Goal: Check status: Check status

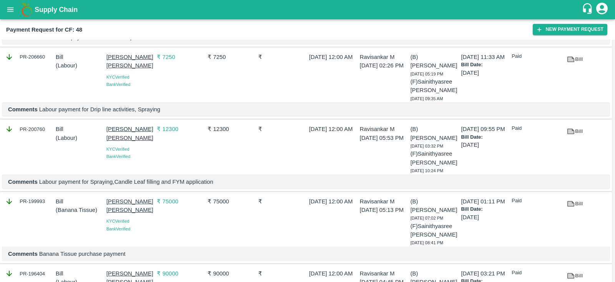
scroll to position [2485, 0]
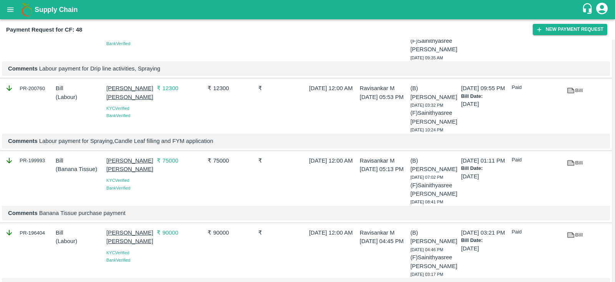
scroll to position [2400, 0]
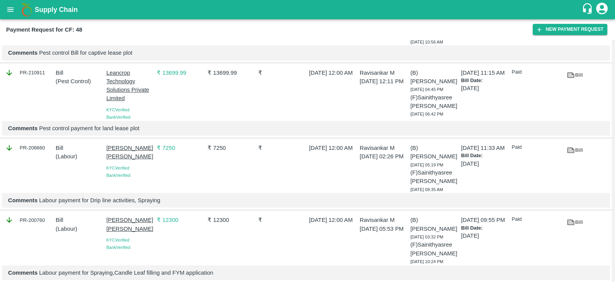
scroll to position [2262, 0]
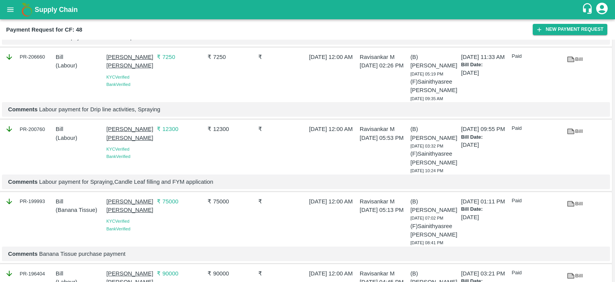
scroll to position [2364, 0]
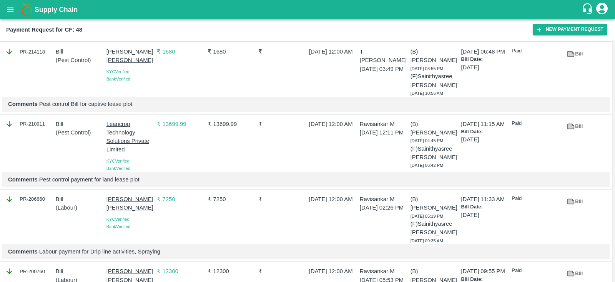
scroll to position [2221, 0]
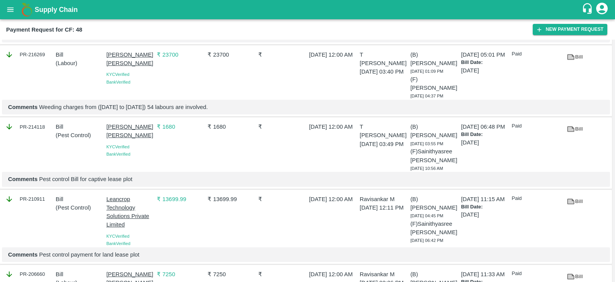
scroll to position [2141, 0]
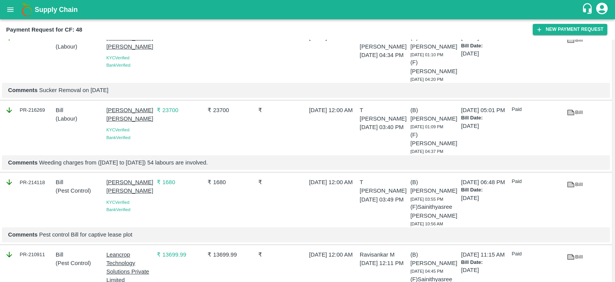
scroll to position [2090, 0]
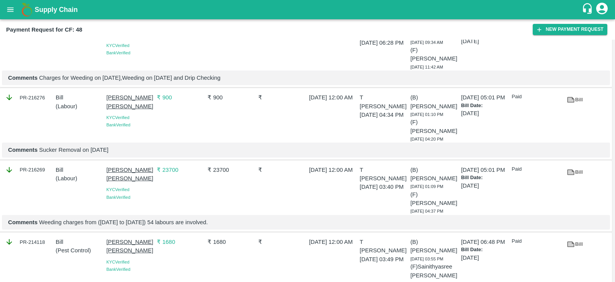
scroll to position [2026, 0]
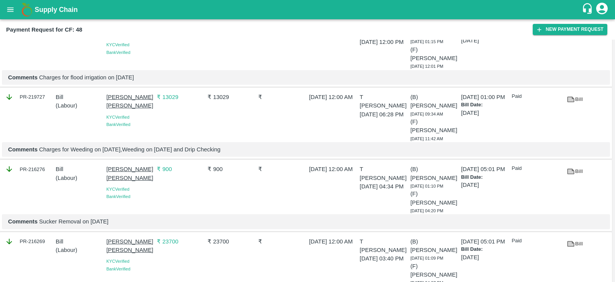
scroll to position [1959, 0]
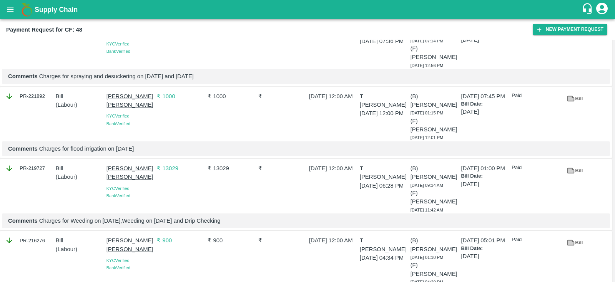
scroll to position [1894, 0]
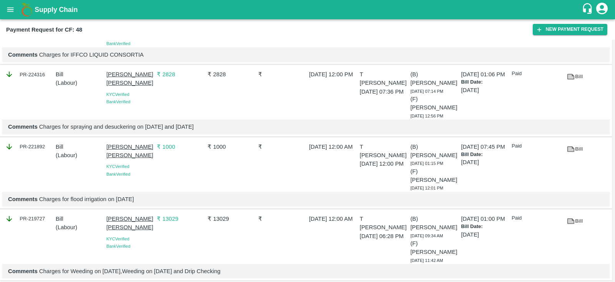
scroll to position [1833, 0]
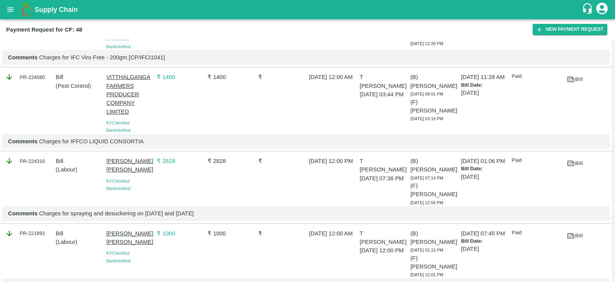
scroll to position [1746, 0]
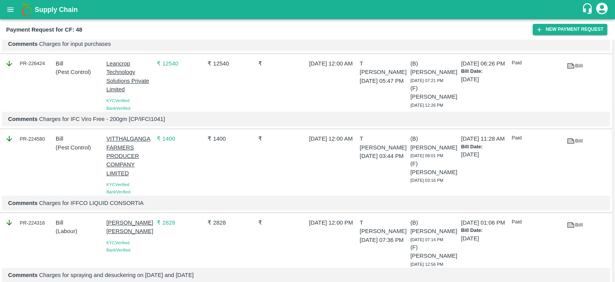
scroll to position [1689, 0]
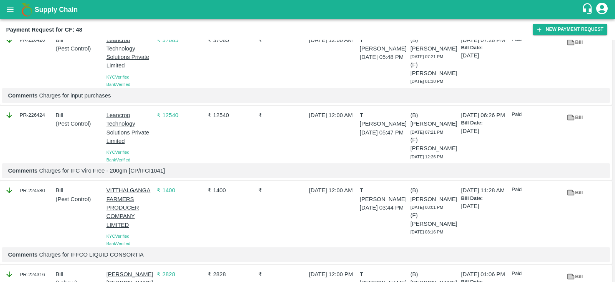
scroll to position [1638, 0]
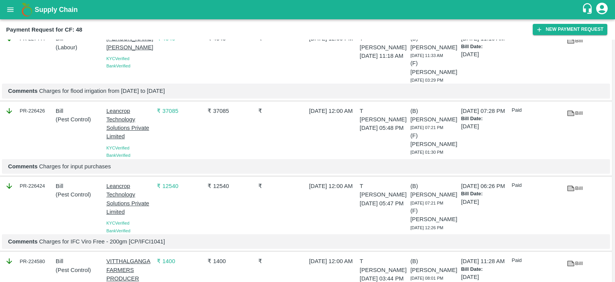
scroll to position [1567, 0]
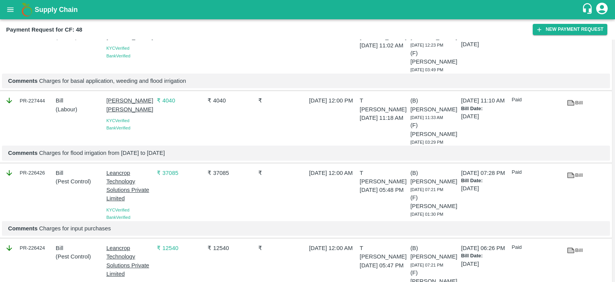
scroll to position [1504, 0]
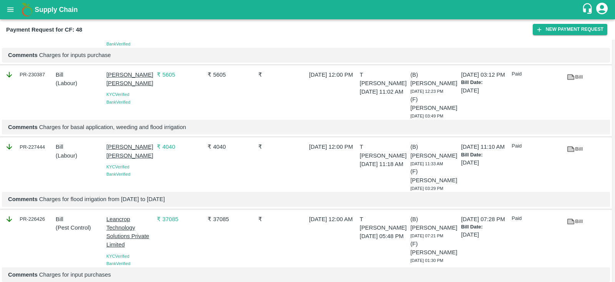
scroll to position [1459, 0]
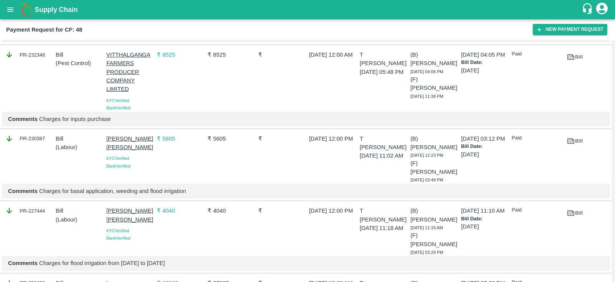
scroll to position [1395, 0]
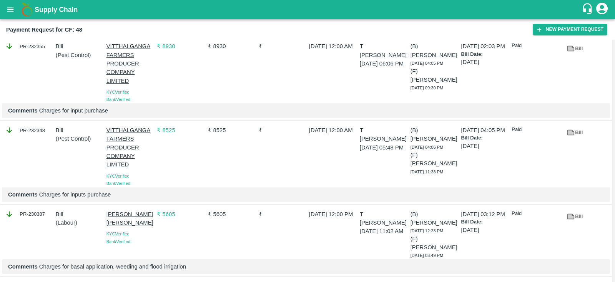
scroll to position [1320, 0]
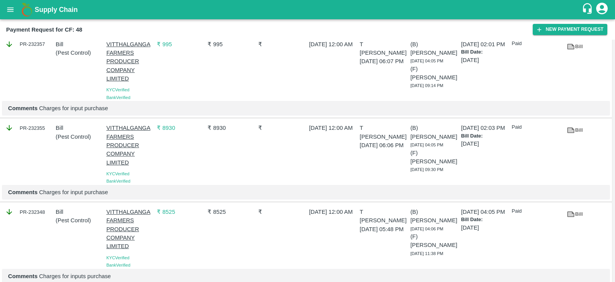
scroll to position [1236, 0]
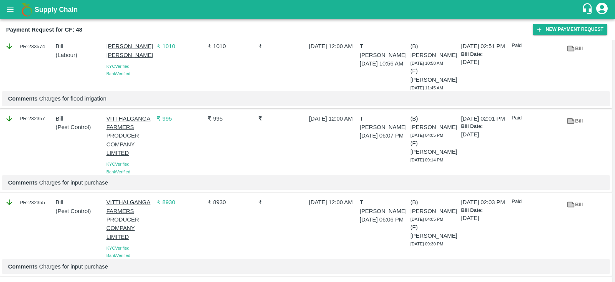
scroll to position [1164, 0]
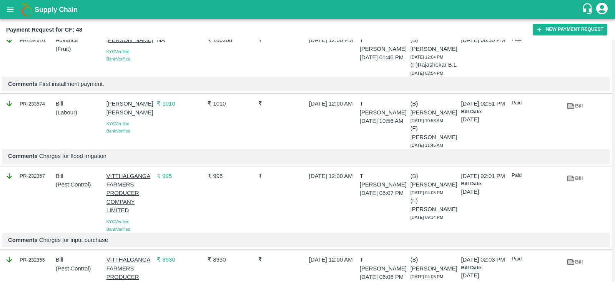
scroll to position [1106, 0]
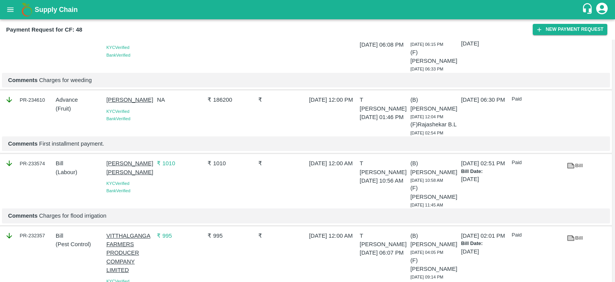
scroll to position [1047, 0]
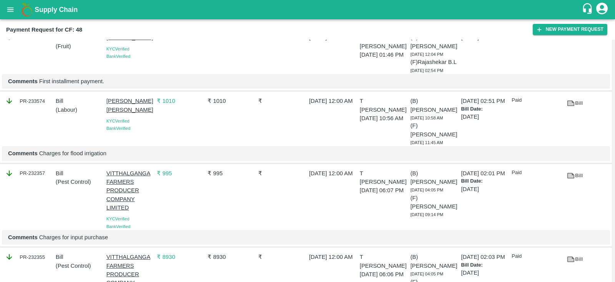
scroll to position [1111, 0]
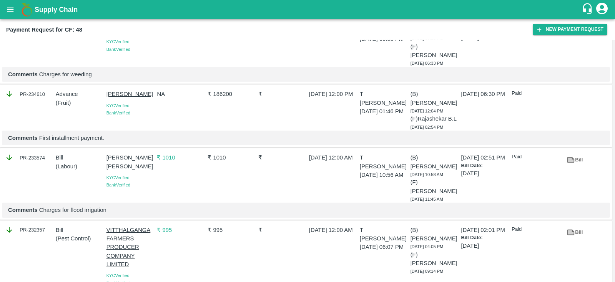
scroll to position [1044, 0]
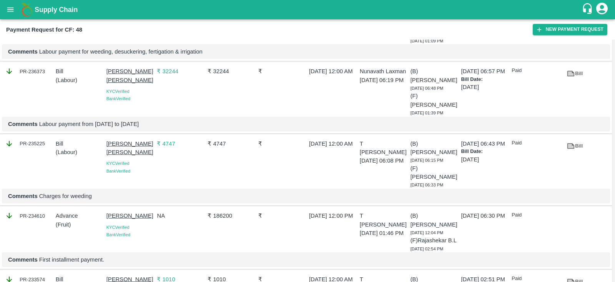
scroll to position [929, 0]
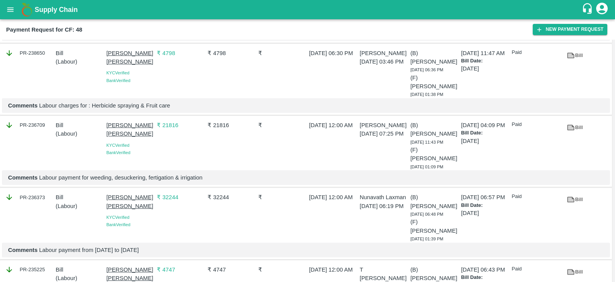
scroll to position [804, 0]
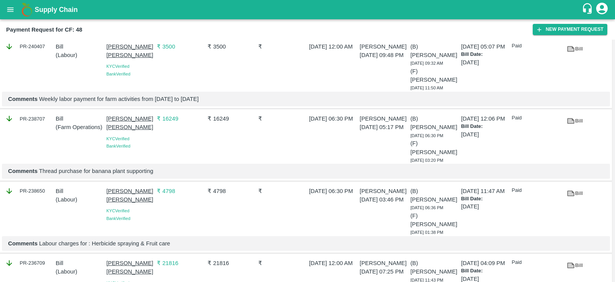
scroll to position [669, 0]
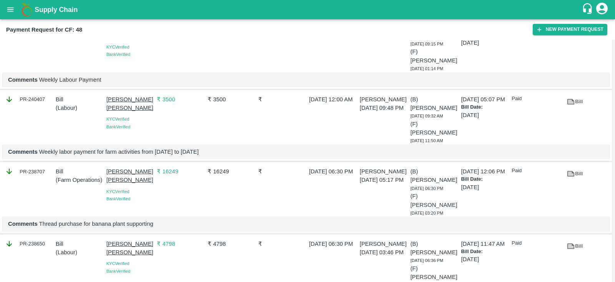
scroll to position [615, 0]
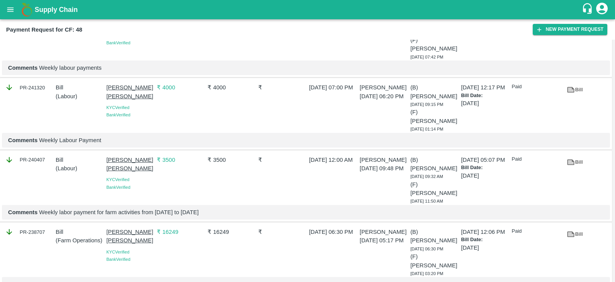
scroll to position [555, 0]
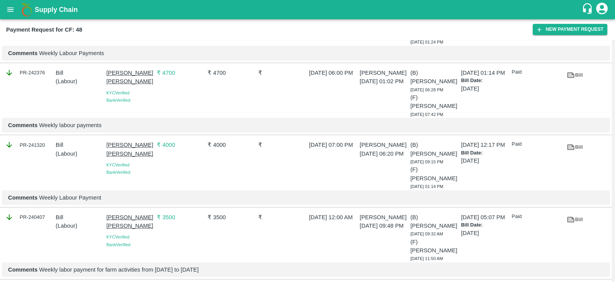
scroll to position [498, 0]
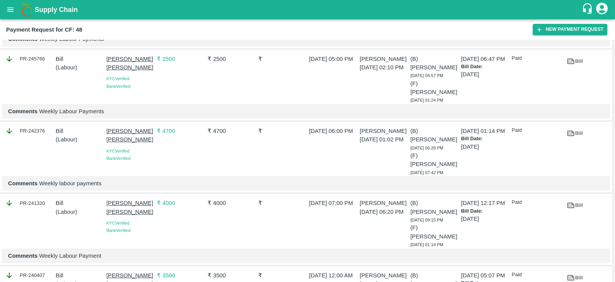
scroll to position [439, 0]
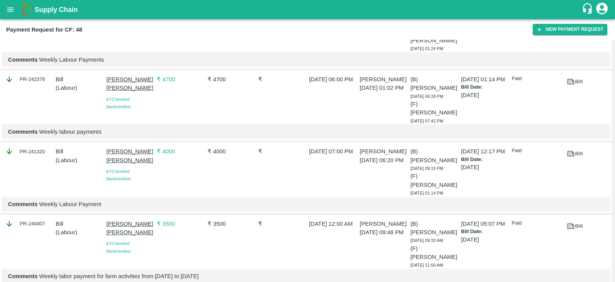
scroll to position [500, 0]
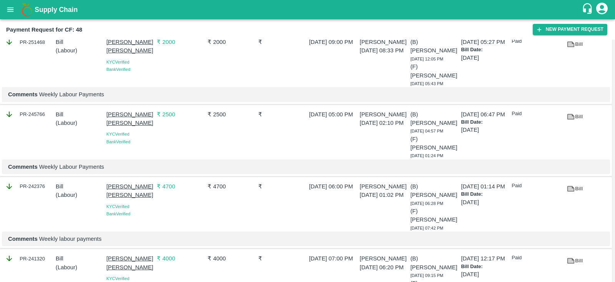
scroll to position [384, 0]
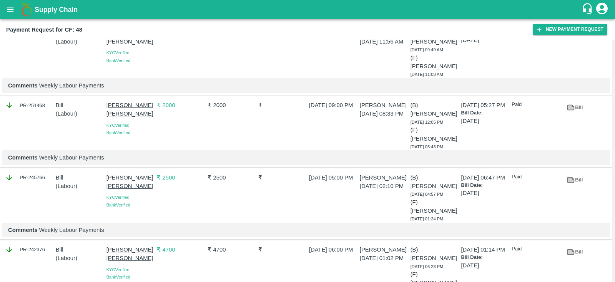
scroll to position [321, 0]
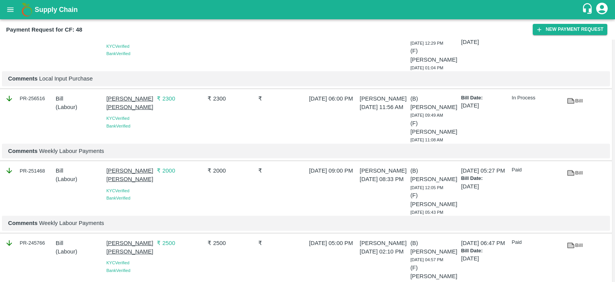
scroll to position [256, 0]
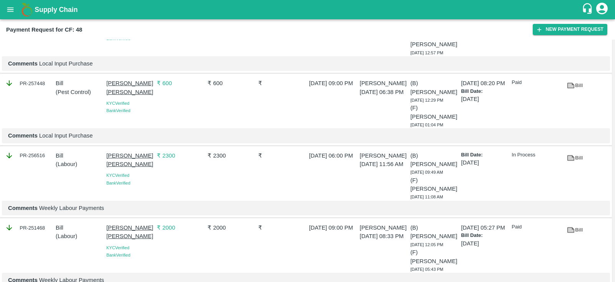
scroll to position [198, 0]
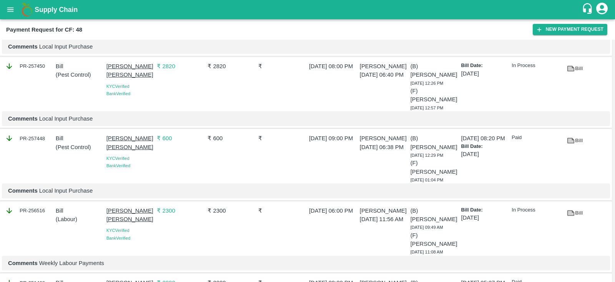
scroll to position [144, 0]
click at [572, 281] on icon at bounding box center [571, 285] width 7 height 6
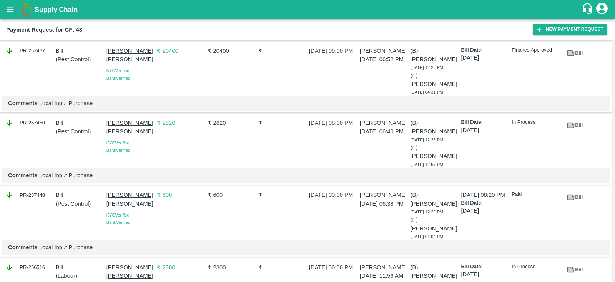
scroll to position [87, 0]
click at [576, 263] on link "Bill" at bounding box center [575, 269] width 25 height 13
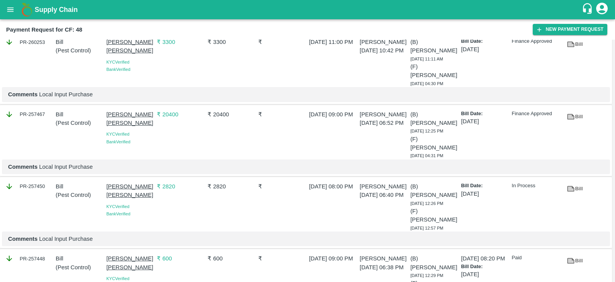
scroll to position [23, 0]
click at [573, 257] on icon at bounding box center [571, 261] width 8 height 8
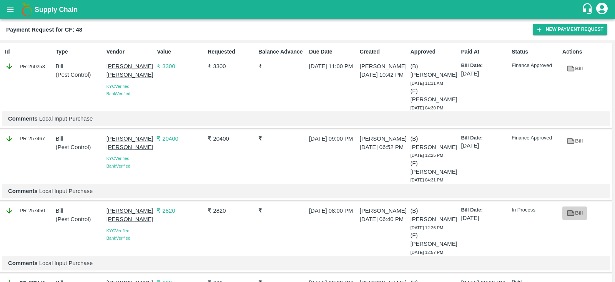
click at [577, 206] on link "Bill" at bounding box center [575, 212] width 25 height 13
click at [582, 134] on link "Bill" at bounding box center [575, 140] width 25 height 13
click at [580, 66] on link "Bill" at bounding box center [575, 68] width 25 height 13
click at [13, 10] on icon "open drawer" at bounding box center [10, 9] width 7 height 4
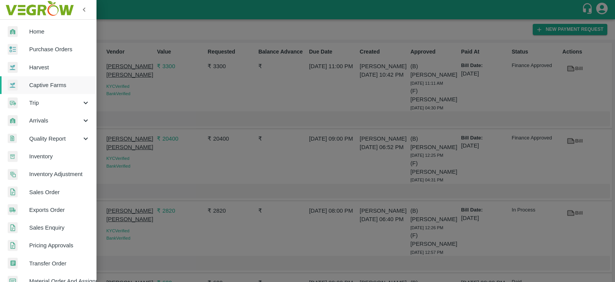
click at [41, 45] on span "Purchase Orders" at bounding box center [59, 49] width 61 height 8
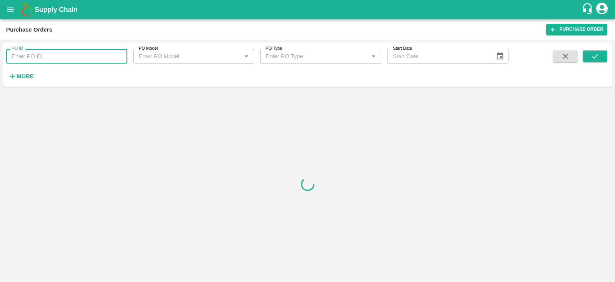
click at [60, 55] on input "PO ID" at bounding box center [66, 56] width 121 height 15
paste input "110491"
type input "110491"
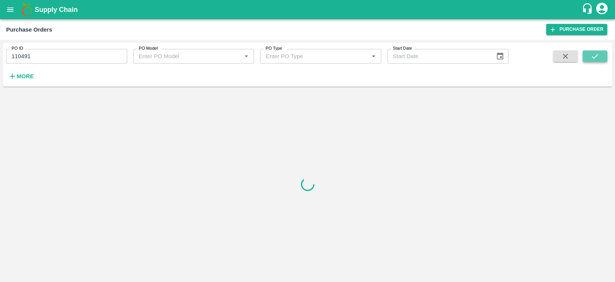
click at [594, 57] on icon "submit" at bounding box center [595, 56] width 8 height 8
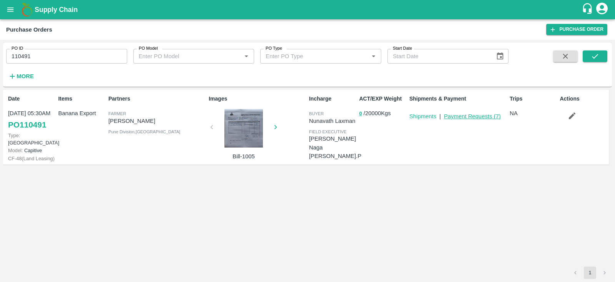
click at [466, 117] on link "Payment Requests ( 7 )" at bounding box center [472, 116] width 57 height 6
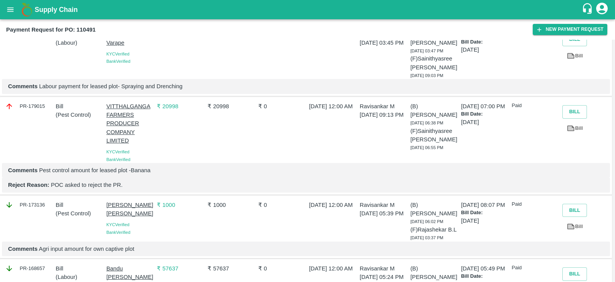
scroll to position [308, 0]
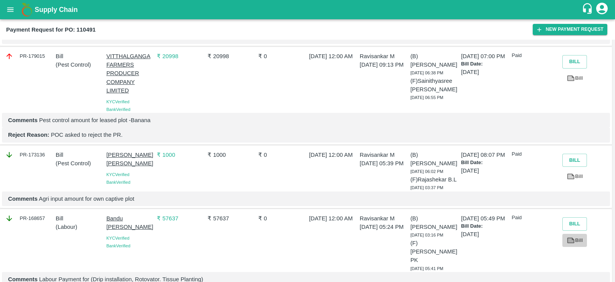
click at [575, 233] on link "Bill" at bounding box center [575, 239] width 25 height 13
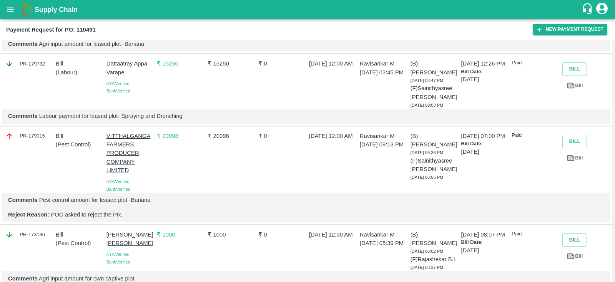
scroll to position [228, 0]
click at [574, 252] on icon at bounding box center [571, 256] width 8 height 8
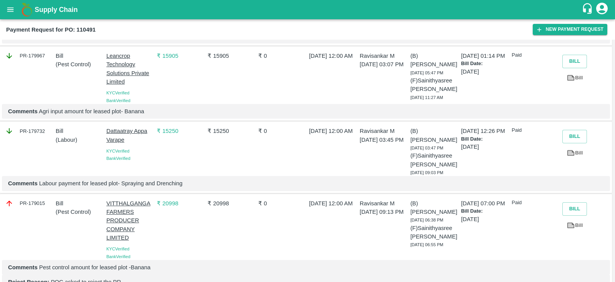
scroll to position [159, 0]
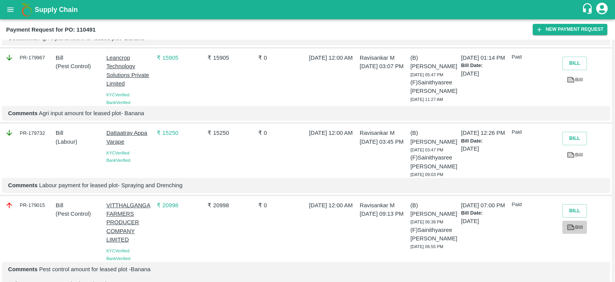
click at [575, 220] on link "Bill" at bounding box center [575, 226] width 25 height 13
click at [572, 225] on icon at bounding box center [572, 227] width 6 height 4
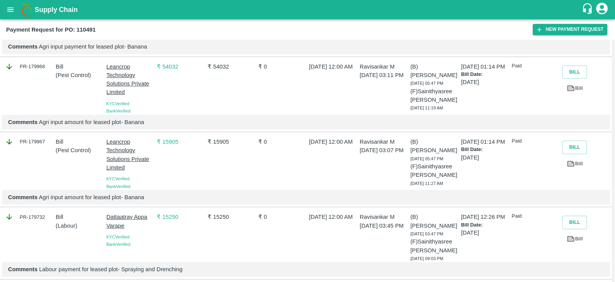
scroll to position [73, 0]
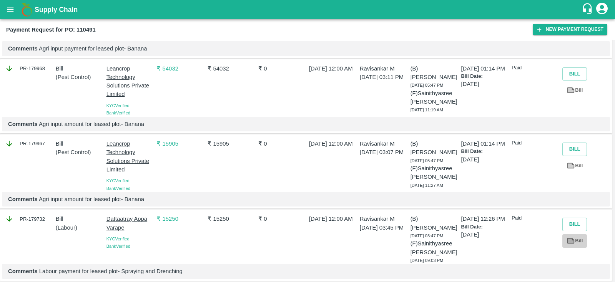
click at [579, 239] on link "Bill" at bounding box center [575, 240] width 25 height 13
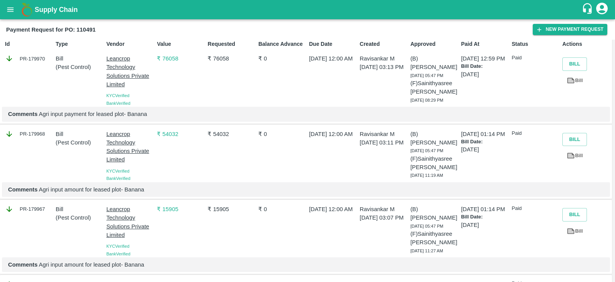
scroll to position [8, 0]
click at [573, 228] on icon at bounding box center [571, 231] width 8 height 8
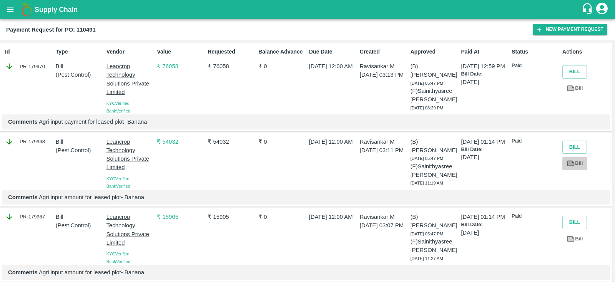
click at [581, 162] on link "Bill" at bounding box center [575, 163] width 25 height 13
click at [580, 87] on link "Bill" at bounding box center [575, 88] width 25 height 13
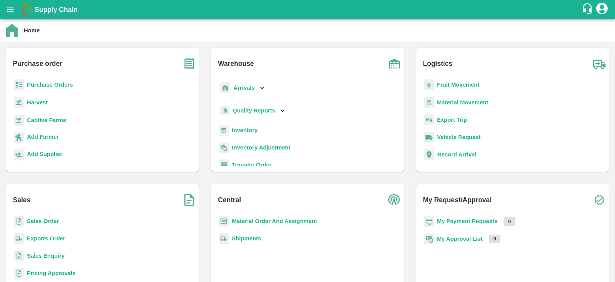
click at [57, 119] on b "Captive Farms" at bounding box center [46, 120] width 39 height 6
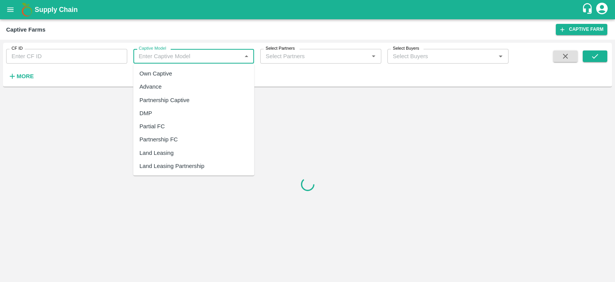
drag, startPoint x: 160, startPoint y: 53, endPoint x: 169, endPoint y: 147, distance: 93.9
click at [169, 147] on body "Supply Chain Captive Farms Captive Farm CF ID CF ID Captive Model Captive Model…" at bounding box center [307, 141] width 615 height 282
click at [169, 147] on div "Land Leasing" at bounding box center [193, 152] width 121 height 13
type input "Land Leasing"
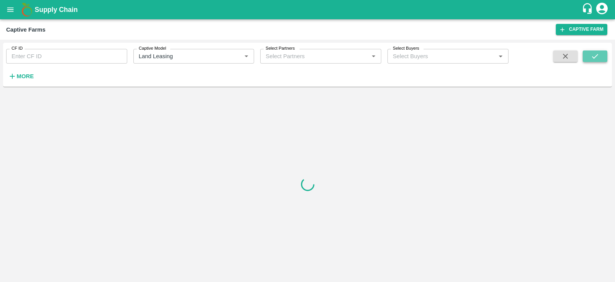
click at [597, 57] on icon "submit" at bounding box center [595, 56] width 8 height 8
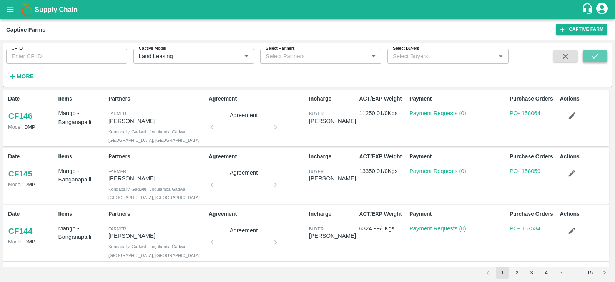
click at [597, 57] on icon "submit" at bounding box center [595, 56] width 8 height 8
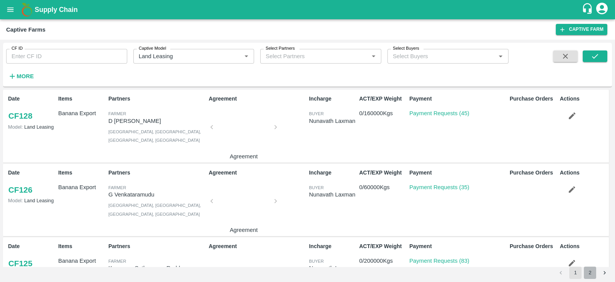
click at [589, 265] on button "2" at bounding box center [590, 272] width 12 height 12
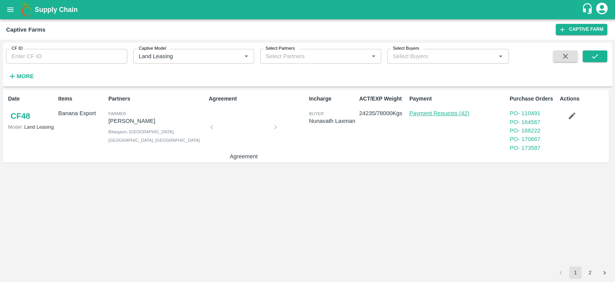
click at [442, 115] on link "Payment Requests (42)" at bounding box center [440, 113] width 60 height 6
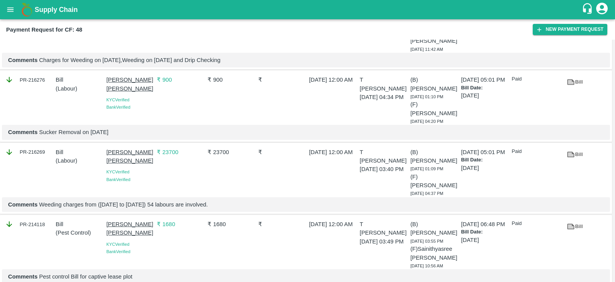
scroll to position [2485, 0]
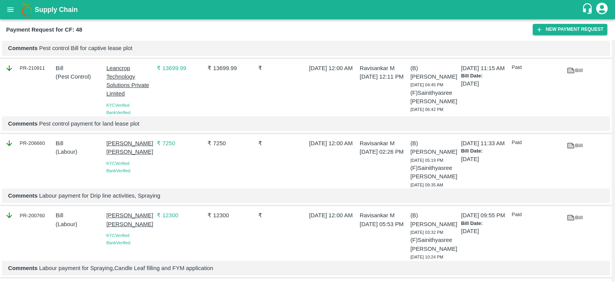
scroll to position [2276, 0]
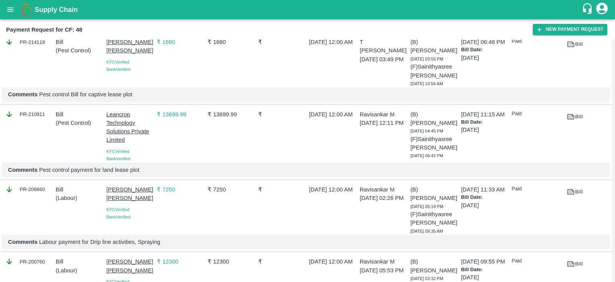
scroll to position [2226, 0]
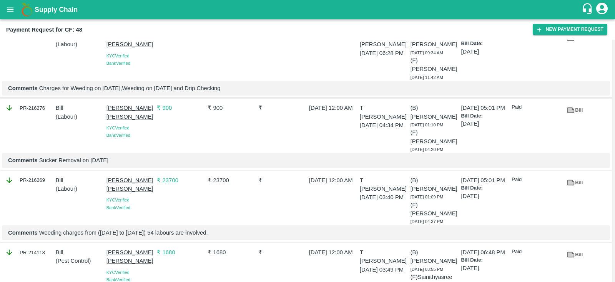
scroll to position [2004, 0]
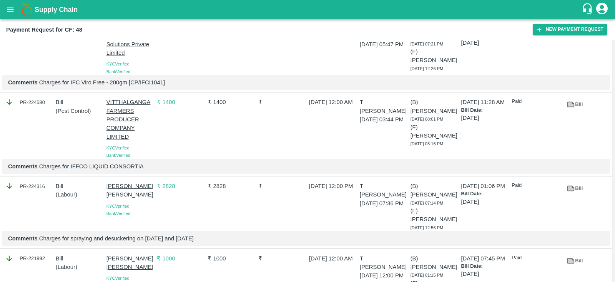
scroll to position [1721, 0]
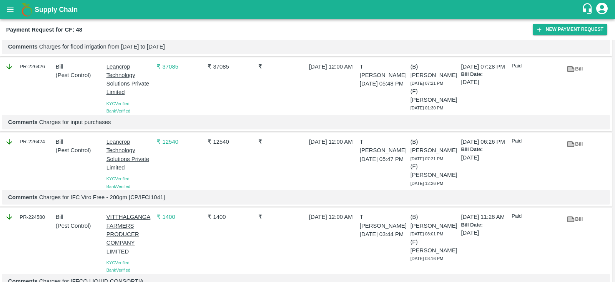
scroll to position [1612, 0]
